Goal: Ask a question

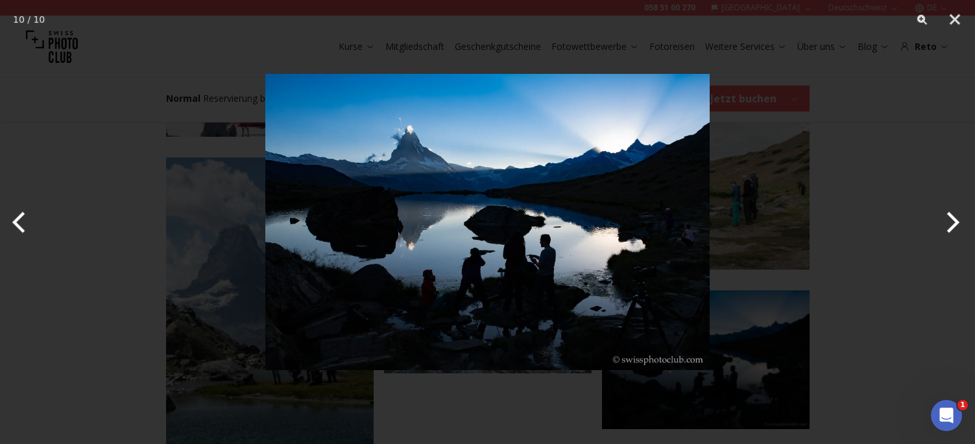
click at [935, 215] on button "Next" at bounding box center [950, 222] width 49 height 65
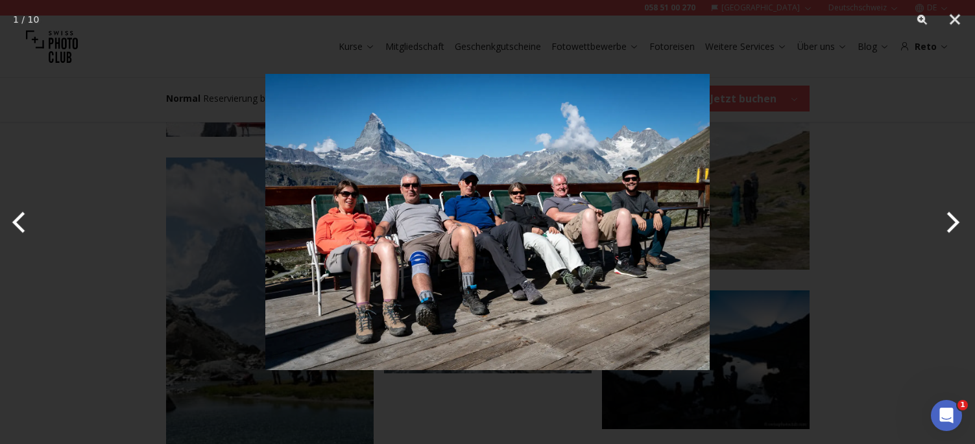
click at [935, 215] on button "Next" at bounding box center [950, 222] width 49 height 65
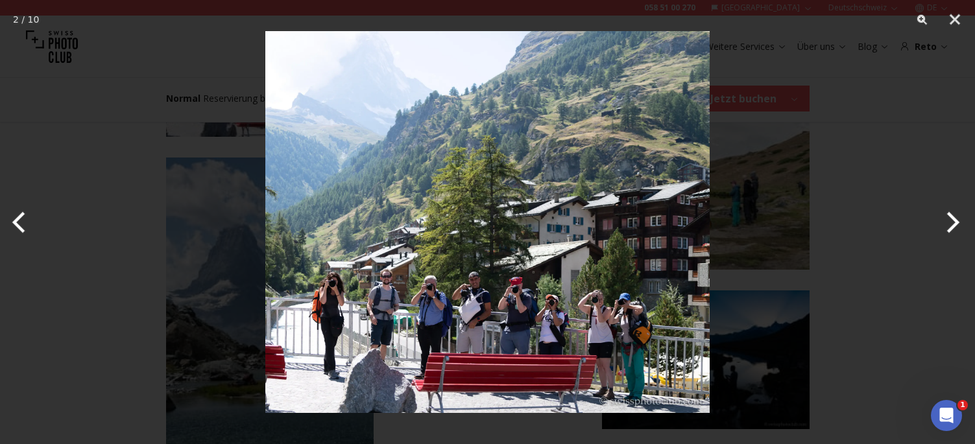
click at [956, 227] on button "Next" at bounding box center [950, 222] width 49 height 65
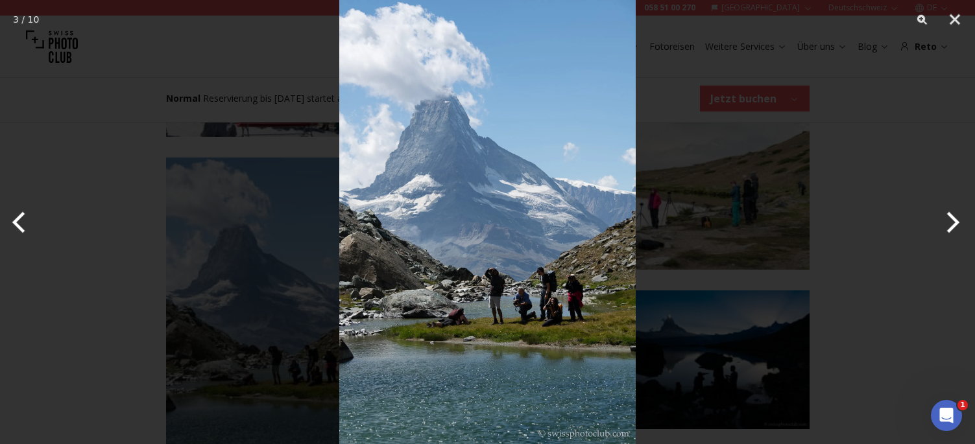
click at [956, 227] on button "Next" at bounding box center [950, 222] width 49 height 65
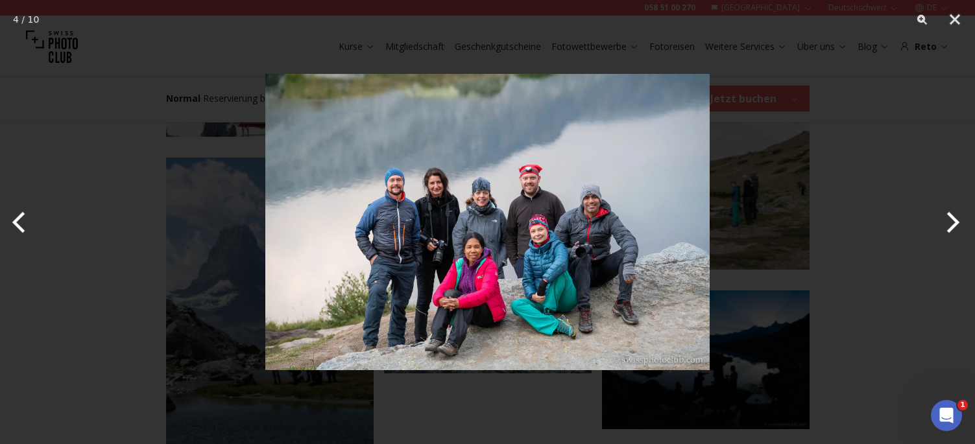
click at [956, 227] on button "Next" at bounding box center [950, 222] width 49 height 65
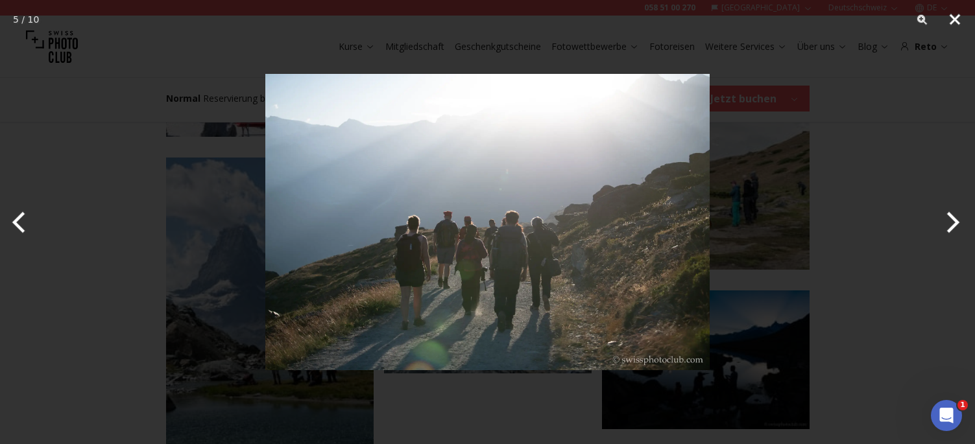
click at [966, 29] on button "Close" at bounding box center [955, 19] width 32 height 39
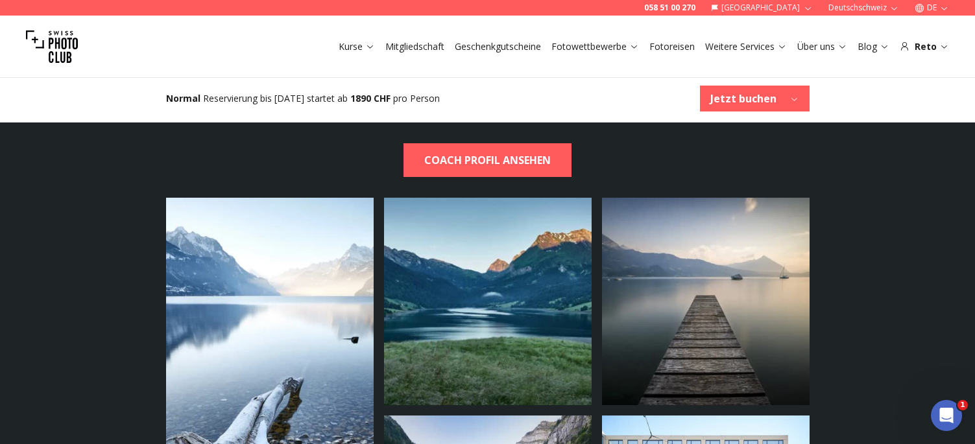
scroll to position [3759, 0]
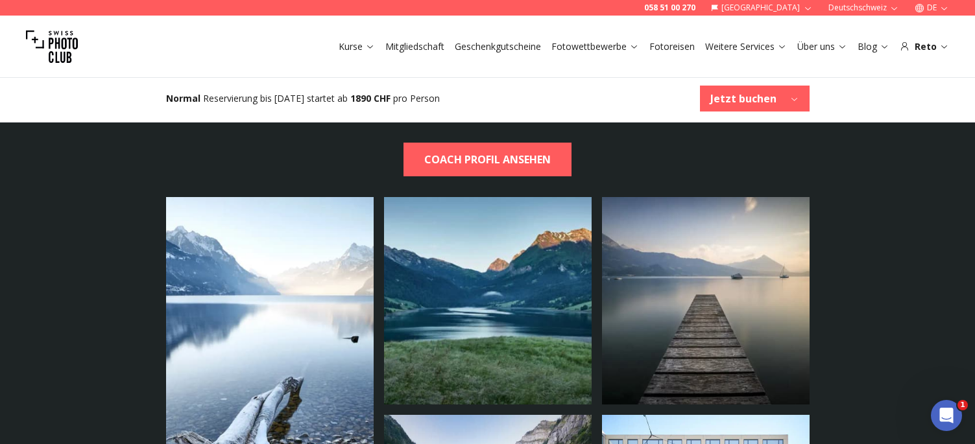
click at [234, 319] on img at bounding box center [270, 410] width 208 height 426
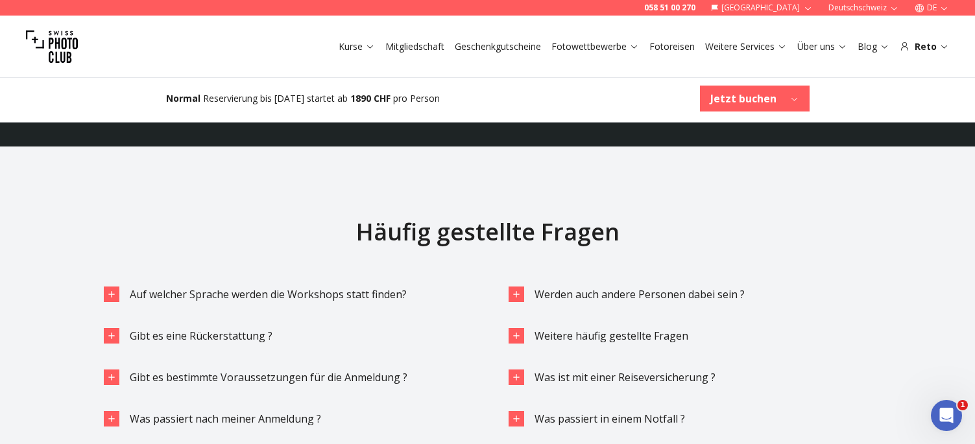
scroll to position [4278, 0]
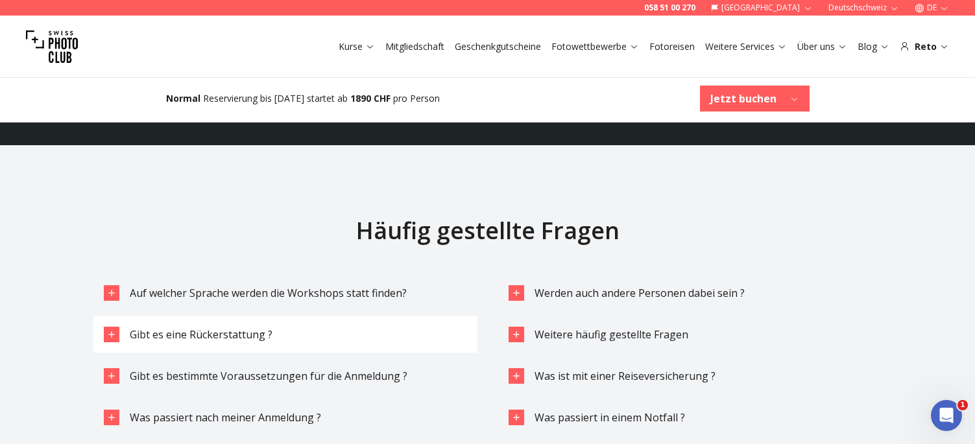
click at [251, 328] on span "Gibt es eine Rückerstattung ?" at bounding box center [201, 335] width 143 height 14
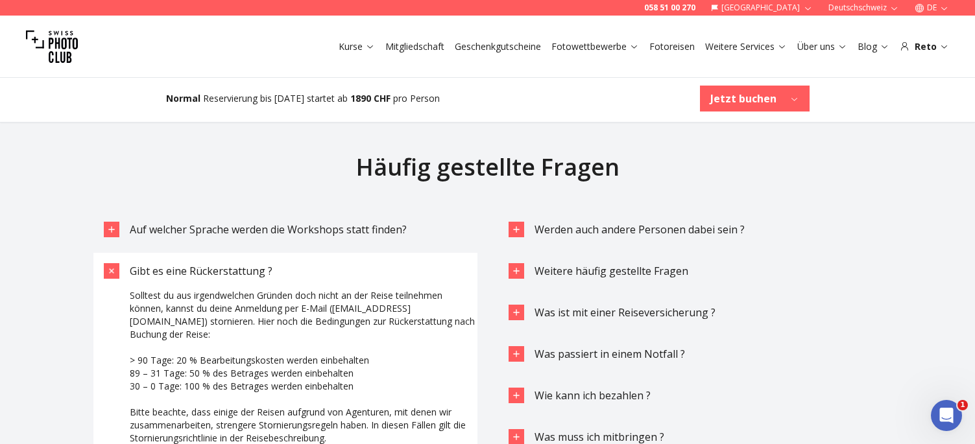
scroll to position [4342, 0]
drag, startPoint x: 364, startPoint y: 384, endPoint x: 350, endPoint y: 402, distance: 22.2
click at [350, 444] on p at bounding box center [304, 450] width 348 height 13
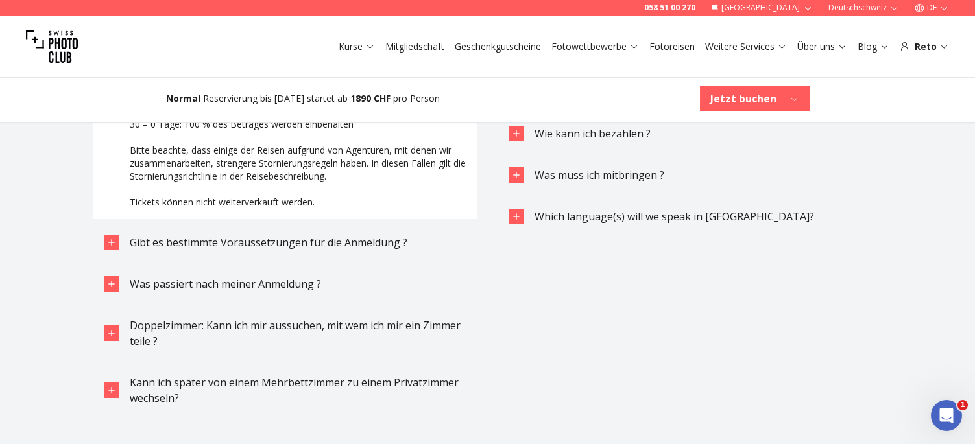
scroll to position [4604, 0]
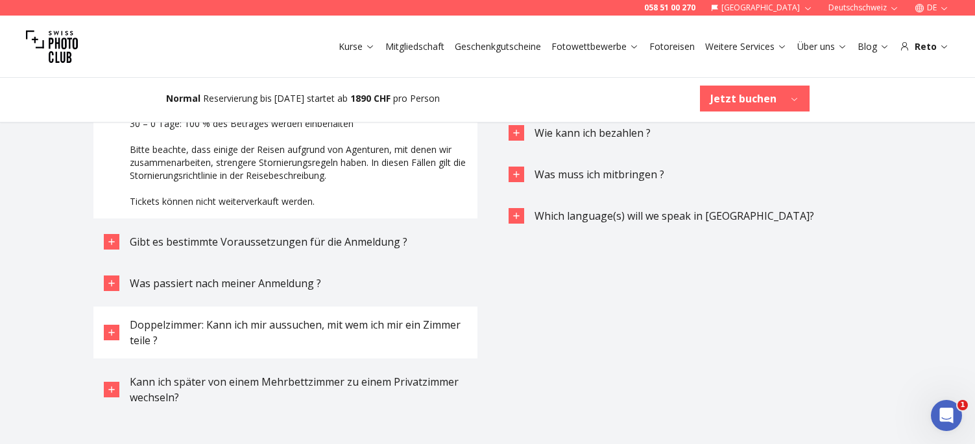
click at [289, 317] on div "Doppelzimmer: Kann ich mir aussuchen, mit wem ich mir ein Zimmer teile ?" at bounding box center [298, 332] width 337 height 31
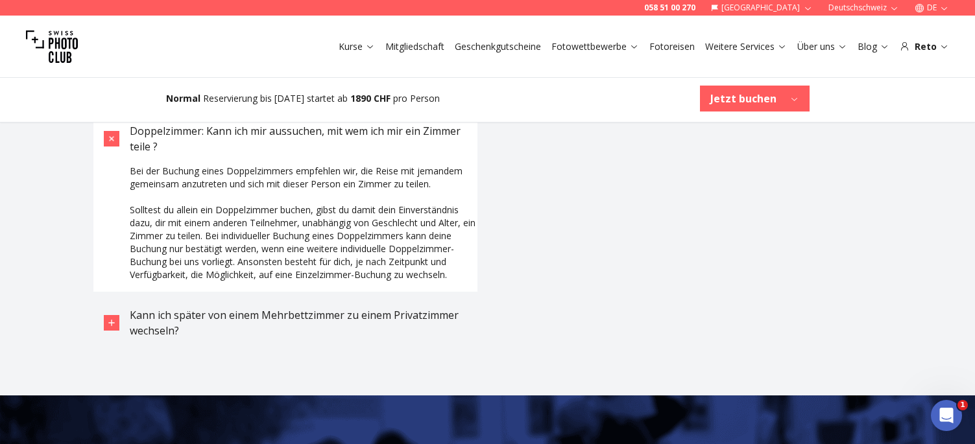
scroll to position [4799, 0]
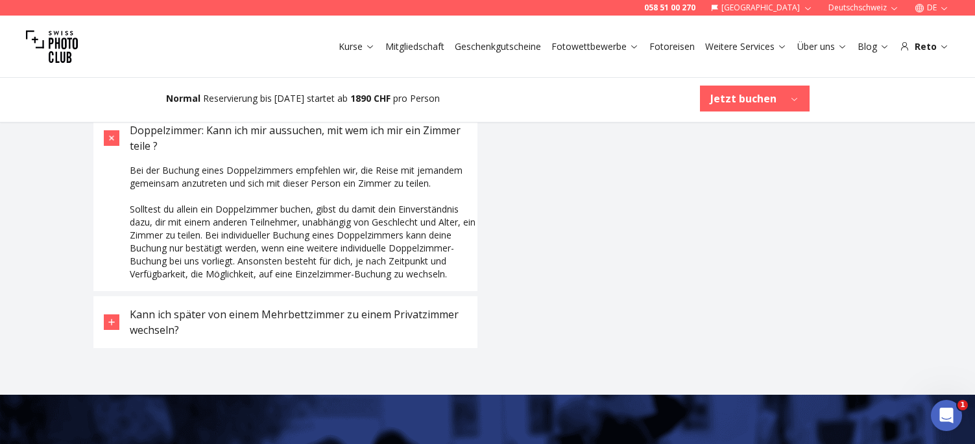
click at [216, 307] on span "Kann ich später von einem Mehrbettzimmer zu einem Privatzimmer wechseln?" at bounding box center [294, 322] width 329 height 30
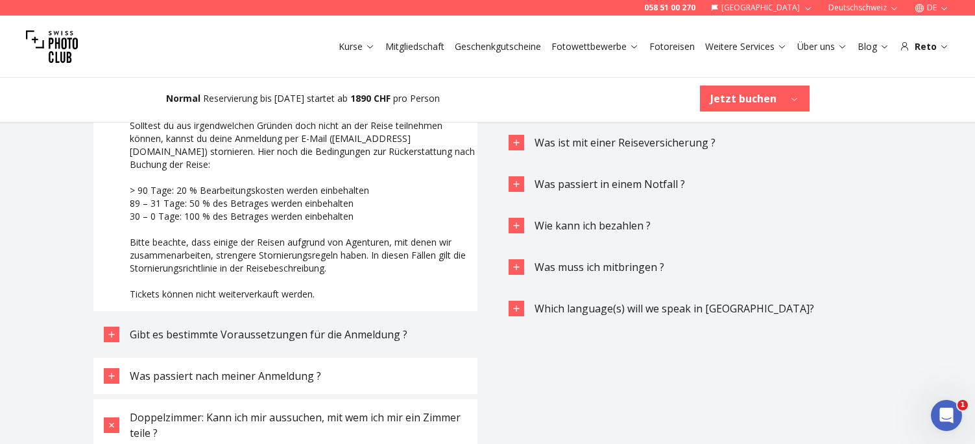
scroll to position [4512, 0]
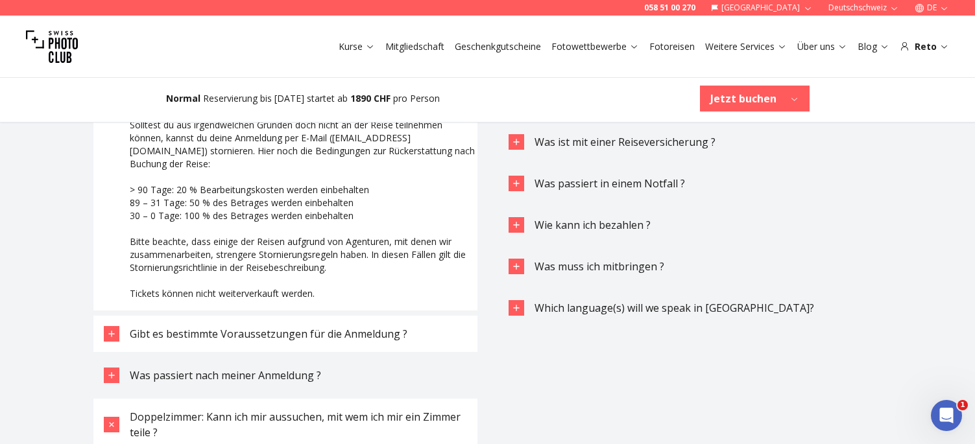
click at [346, 316] on button "Gibt es bestimmte Voraussetzungen für die Anmeldung ?" at bounding box center [285, 334] width 384 height 36
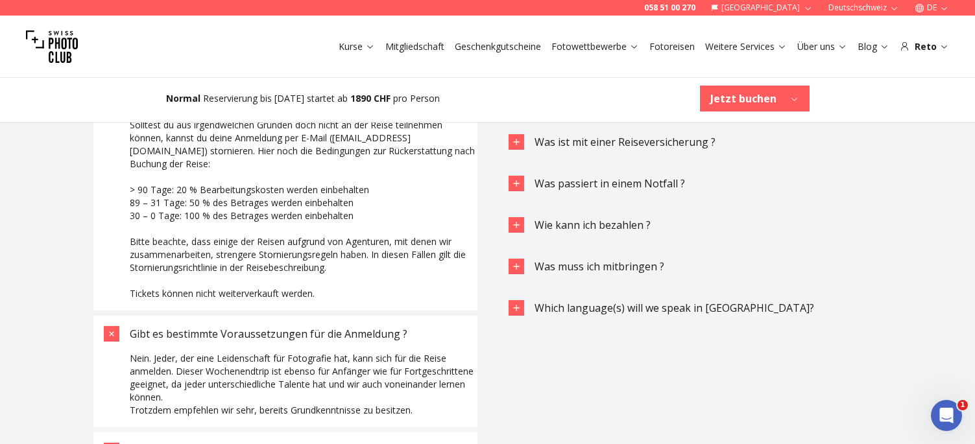
click at [176, 444] on span "Was passiert nach meiner Anmeldung ?" at bounding box center [225, 451] width 191 height 14
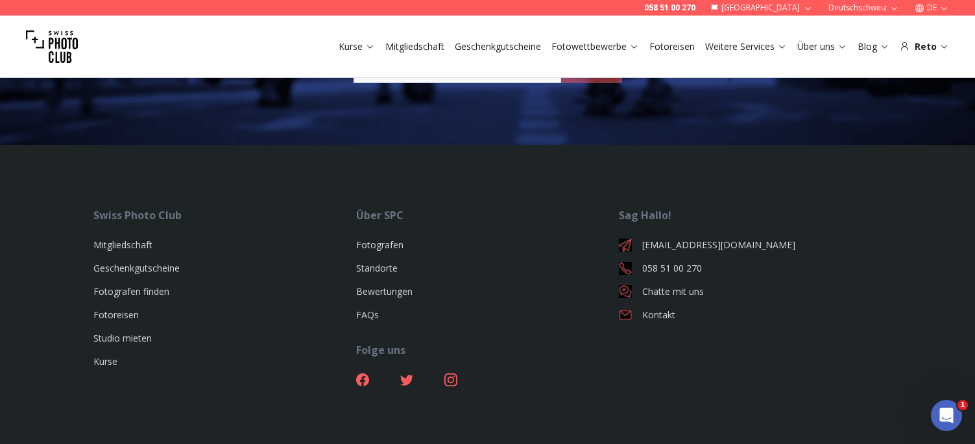
scroll to position [5576, 0]
